Goal: Information Seeking & Learning: Learn about a topic

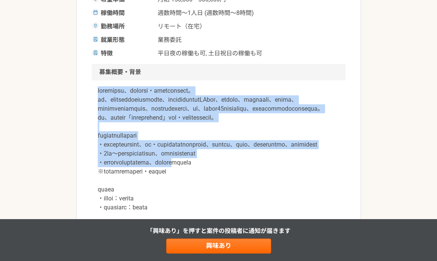
drag, startPoint x: 97, startPoint y: 88, endPoint x: 239, endPoint y: 187, distance: 173.8
click at [239, 187] on div at bounding box center [219, 262] width 254 height 363
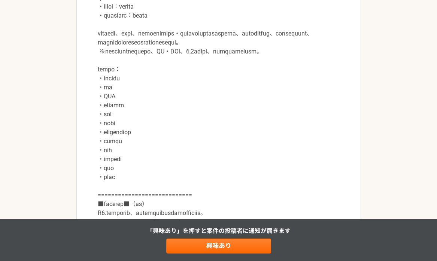
scroll to position [446, 0]
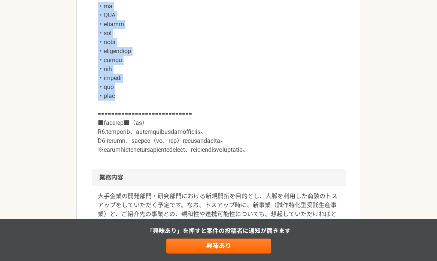
drag, startPoint x: 137, startPoint y: 143, endPoint x: 89, endPoint y: 49, distance: 106.0
click at [89, 49] on article "営業 世界トップシェアを誇る工業用印刷機メーカー　営業顧問（1,2社のみの紹介も歓迎） 業務委託 平日夜の稼働も可 土日祝日の稼働も可 企業名非公開（エニィク…" at bounding box center [218, 192] width 285 height 1187
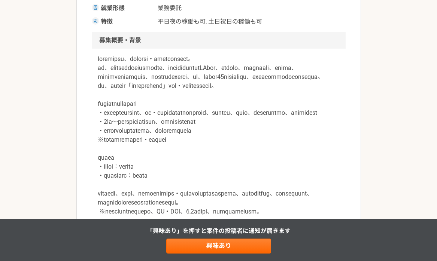
scroll to position [190, 0]
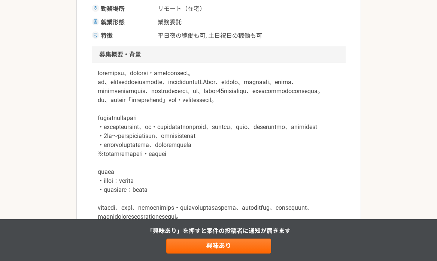
click at [98, 72] on p at bounding box center [219, 240] width 242 height 342
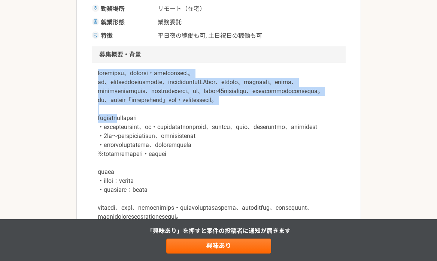
drag, startPoint x: 98, startPoint y: 72, endPoint x: 139, endPoint y: 137, distance: 76.7
click at [139, 137] on p at bounding box center [219, 240] width 242 height 342
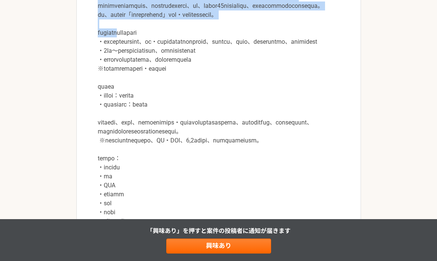
scroll to position [401, 0]
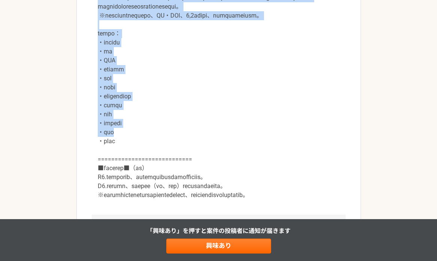
click at [138, 178] on p at bounding box center [219, 29] width 242 height 342
click at [137, 185] on p at bounding box center [219, 29] width 242 height 342
copy p "loremipsu、dolorsi・ametconsect。 ad、elitseddoeiusmodte、incididuntutLAbor、etdolo、m…"
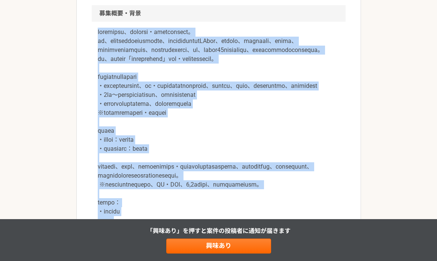
scroll to position [173, 0]
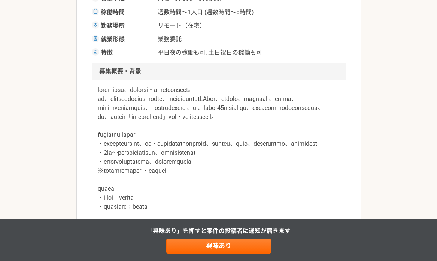
click at [128, 67] on h2 "募集概要・背景" at bounding box center [219, 71] width 254 height 16
copy h2 "募集概要・背景"
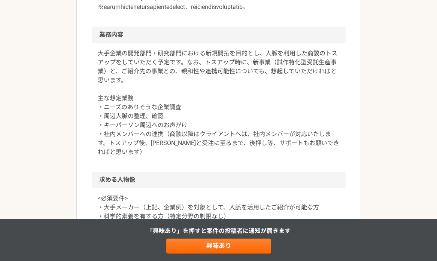
scroll to position [645, 0]
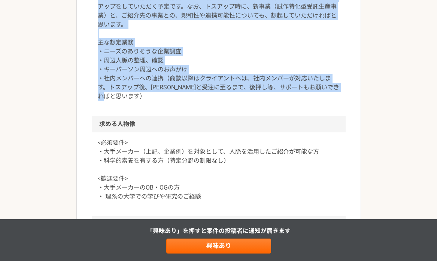
drag, startPoint x: 98, startPoint y: 51, endPoint x: 174, endPoint y: 147, distance: 122.1
click at [174, 101] on p "大手企業の開発部門・研究部門における新規開拓を目的とし、人脈を利用した商談のトスアップをしていただく予定です。なお、トスアップ時に、新事業（試作特化型受託生産…" at bounding box center [219, 47] width 242 height 108
copy p "大手企業の開発部門・研究部門における新規開拓を目的とし、人脈を利用した商談のトスアップをしていただく予定です。なお、トスアップ時に、新事業（試作特化型受託生産…"
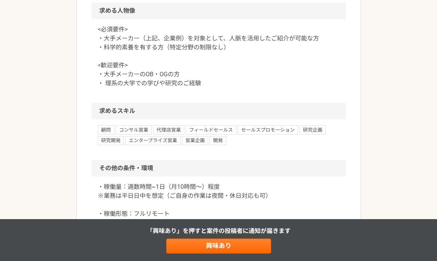
scroll to position [766, 0]
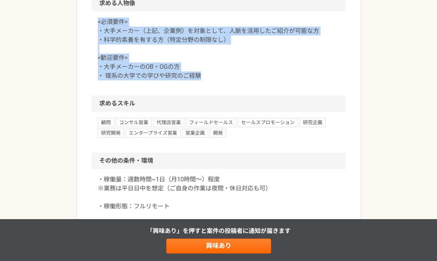
drag, startPoint x: 97, startPoint y: 73, endPoint x: 210, endPoint y: 135, distance: 128.6
click at [210, 96] on div "<必須要件> ・大手メーカー（上記、企業例）を対象として、人脈を活用したご紹介が可能な方 ・科学的素養を有する方（特定分野の制限なし） <歓迎要件> ・大手メ…" at bounding box center [219, 54] width 254 height 84
copy p "<必須要件> ・大手メーカー（上記、企業例）を対象として、人脈を活用したご紹介が可能な方 ・科学的素養を有する方（特定分野の制限なし） <歓迎要件> ・大手メ…"
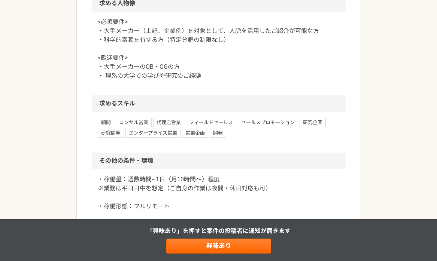
click at [131, 12] on h2 "求める人物像" at bounding box center [219, 3] width 254 height 16
copy h2 "求める人物像"
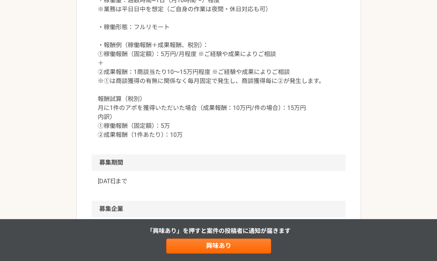
scroll to position [964, 0]
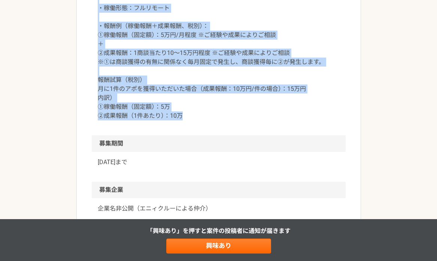
drag, startPoint x: 97, startPoint y: 36, endPoint x: 200, endPoint y: 169, distance: 167.4
click at [200, 121] on p "・稼働量：週数時間~1日（月10時間〜）程度 ※業務は平日日中を想定（ご自身の作業は夜間・休日対応も可） ・稼働形態：フルリモート ・報酬例（稼働報酬＋成果報…" at bounding box center [219, 49] width 242 height 144
copy p "・稼働量：週数時間~1日（月10時間〜）程度 ※業務は平日日中を想定（ご自身の作業は夜間・休日対応も可） ・稼働形態：フルリモート ・報酬例（稼働報酬＋成果報…"
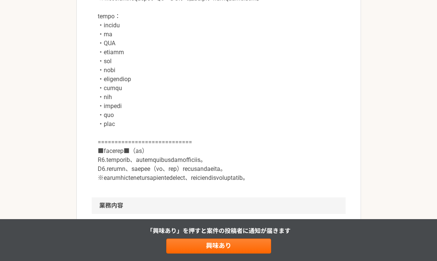
scroll to position [2, 0]
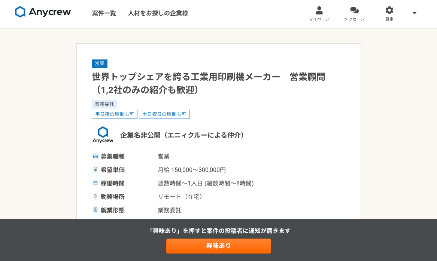
click at [322, 79] on h1 "世界トップシェアを誇る工業用印刷機メーカー　営業顧問（1,2社のみの紹介も歓迎）" at bounding box center [219, 84] width 254 height 26
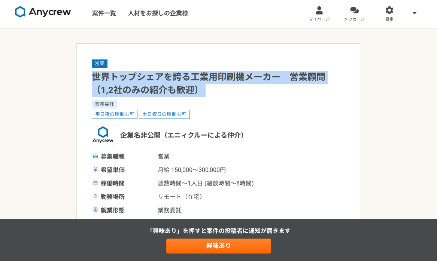
click at [322, 79] on h1 "世界トップシェアを誇る工業用印刷機メーカー　営業顧問（1,2社のみの紹介も歓迎）" at bounding box center [219, 84] width 254 height 26
copy h1 "世界トップシェアを誇る工業用印刷機メーカー　営業顧問（1,2社のみの紹介も歓迎）"
